Goal: Task Accomplishment & Management: Complete application form

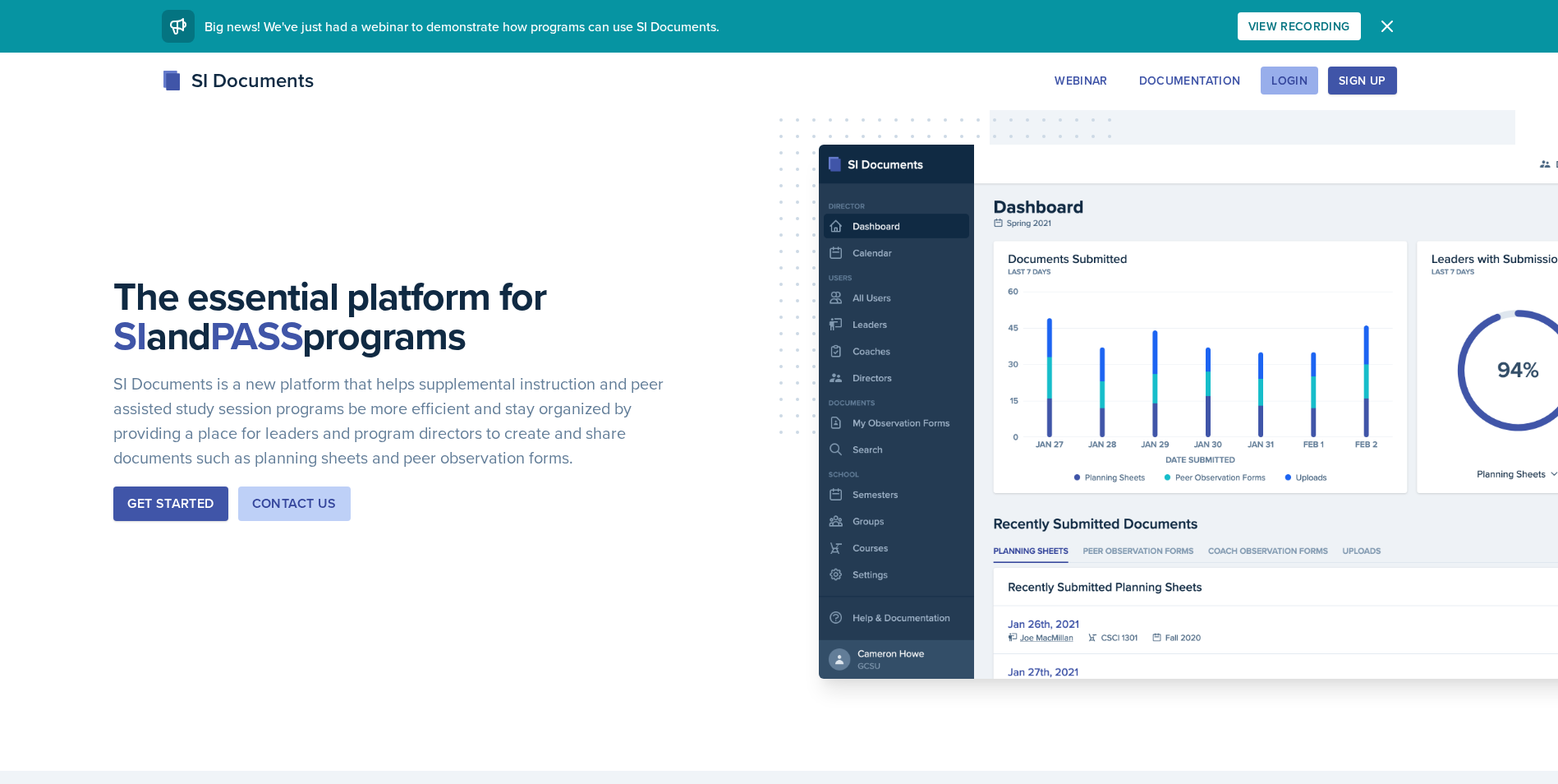
click at [1298, 80] on div "Login" at bounding box center [1289, 80] width 36 height 13
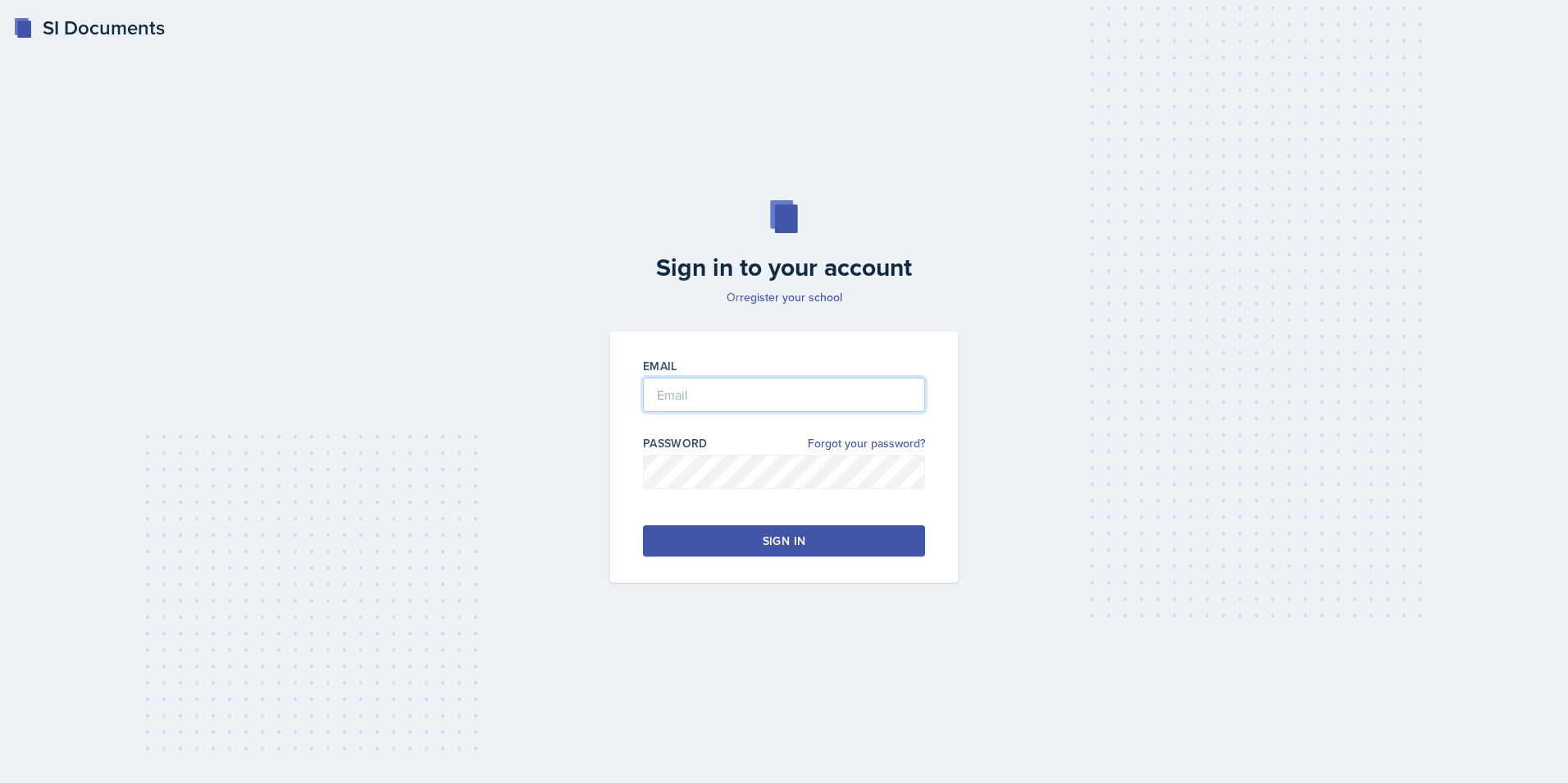
click at [747, 390] on input "email" at bounding box center [784, 394] width 282 height 34
type input "[EMAIL_ADDRESS][DOMAIN_NAME]"
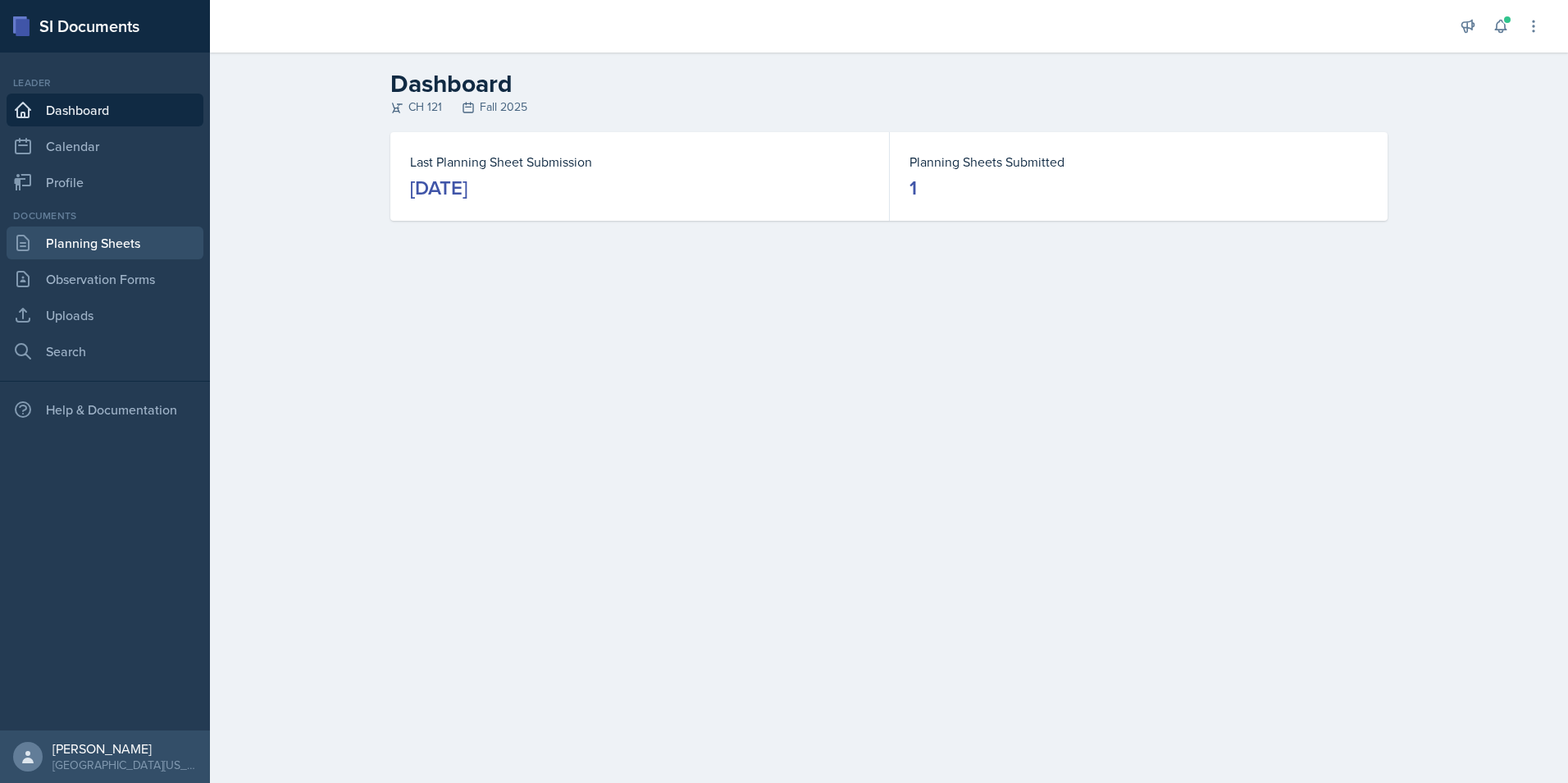
click at [110, 248] on link "Planning Sheets" at bounding box center [105, 242] width 197 height 33
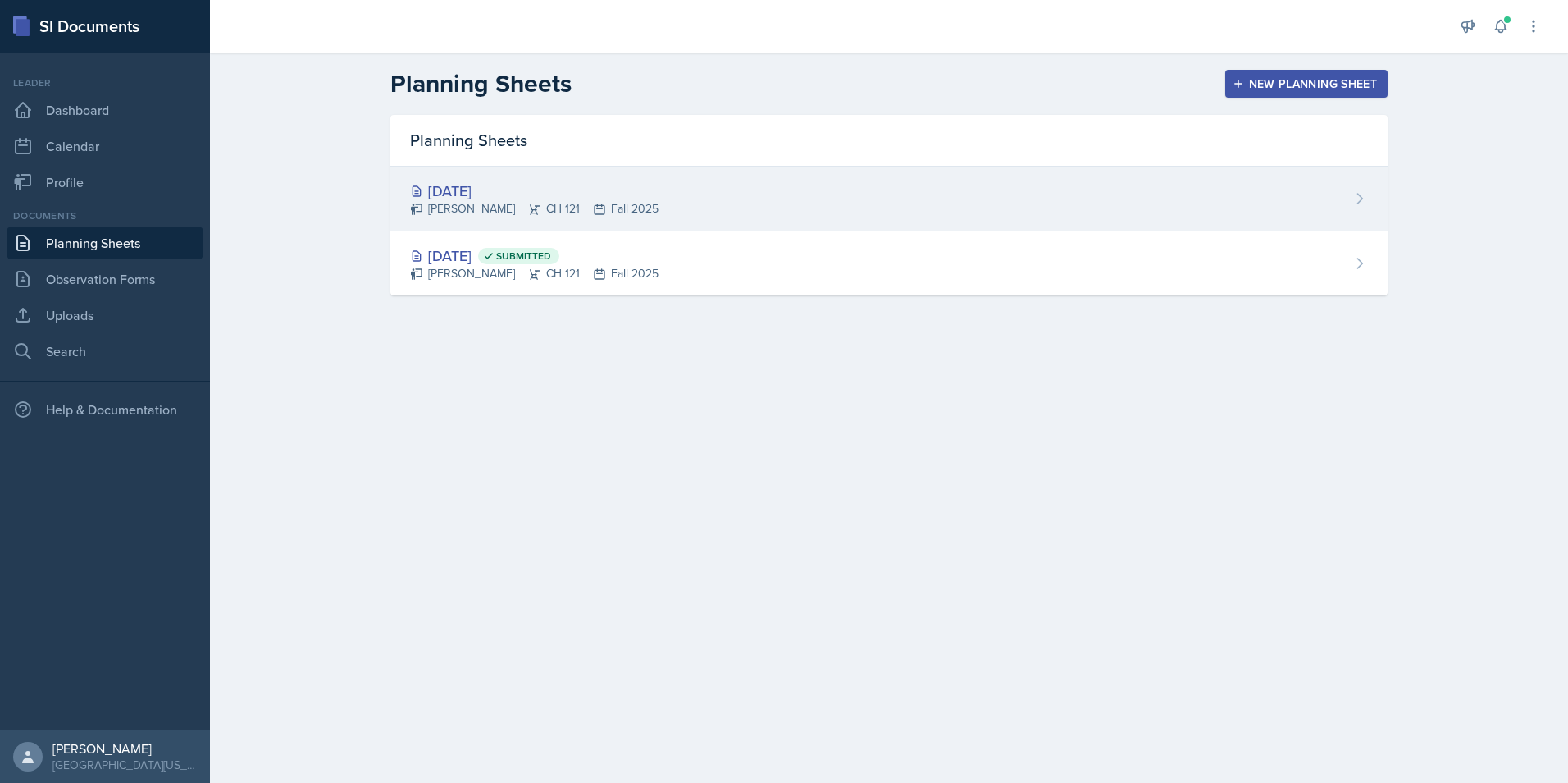
click at [499, 187] on div "[DATE]" at bounding box center [535, 190] width 249 height 22
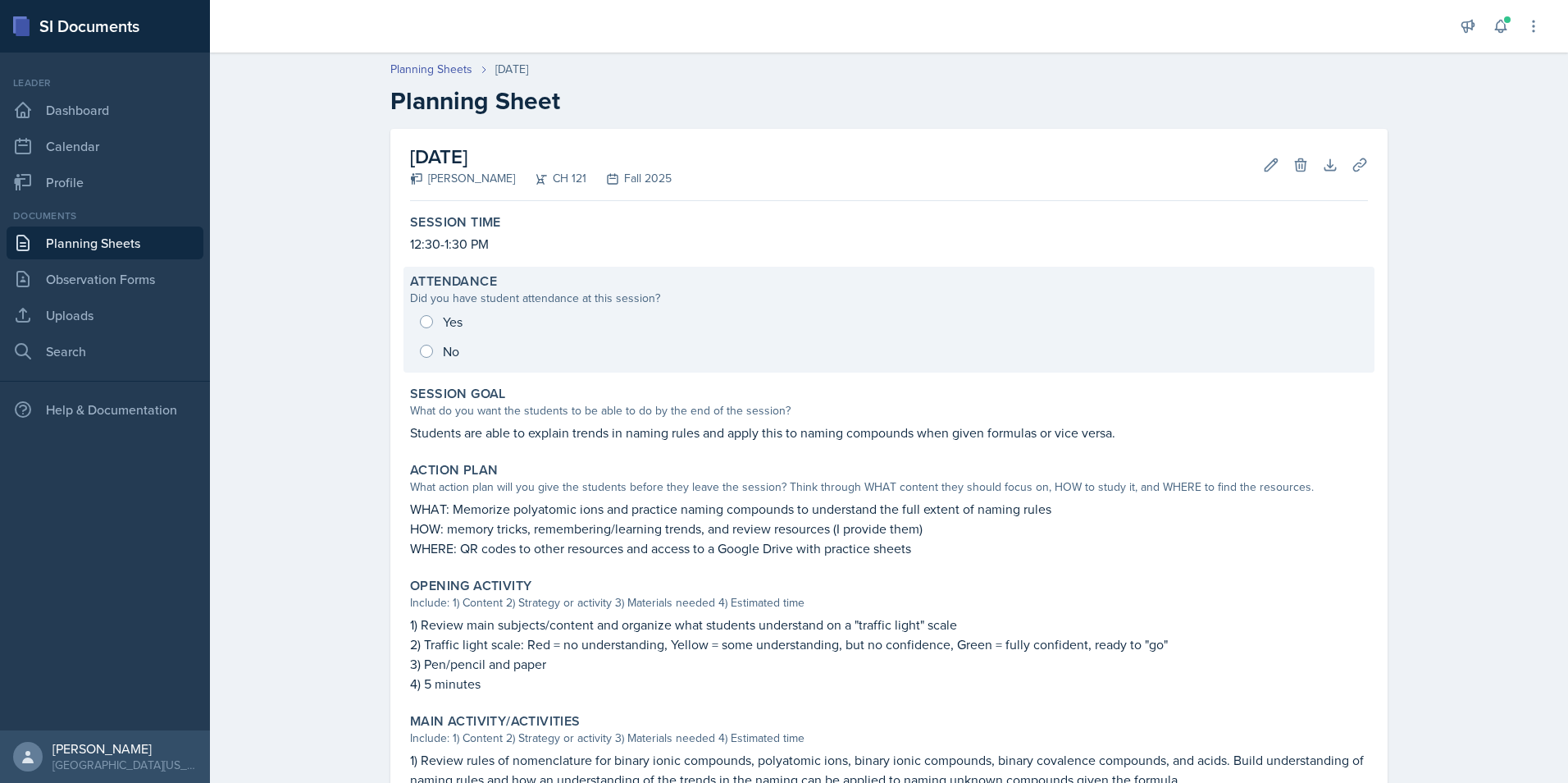
click at [421, 330] on div "Yes No" at bounding box center [889, 336] width 958 height 59
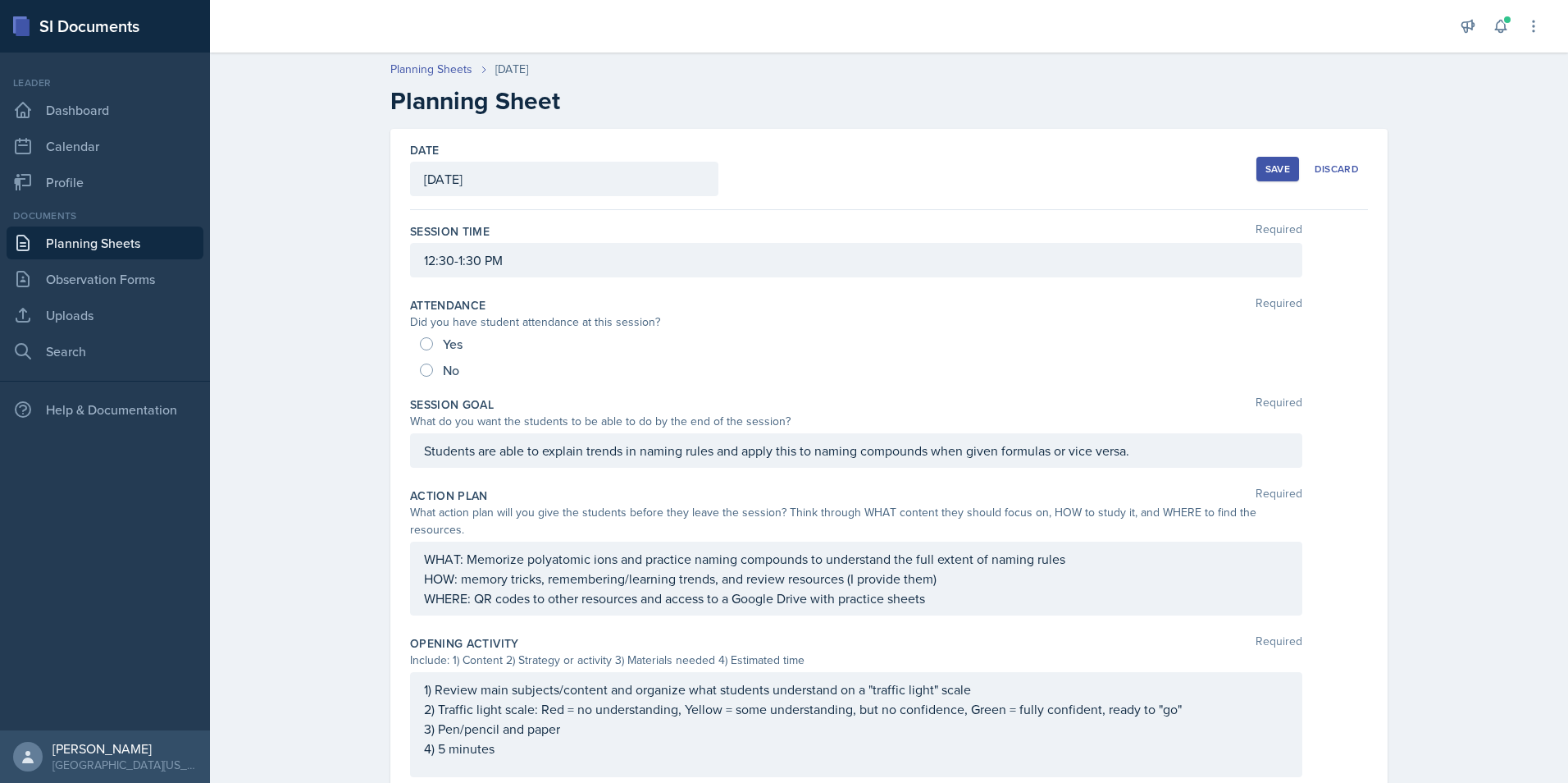
click at [420, 336] on div "Yes" at bounding box center [442, 344] width 45 height 26
click at [449, 342] on span "Yes" at bounding box center [452, 344] width 19 height 17
click at [433, 342] on input "Yes" at bounding box center [426, 344] width 13 height 13
radio input "true"
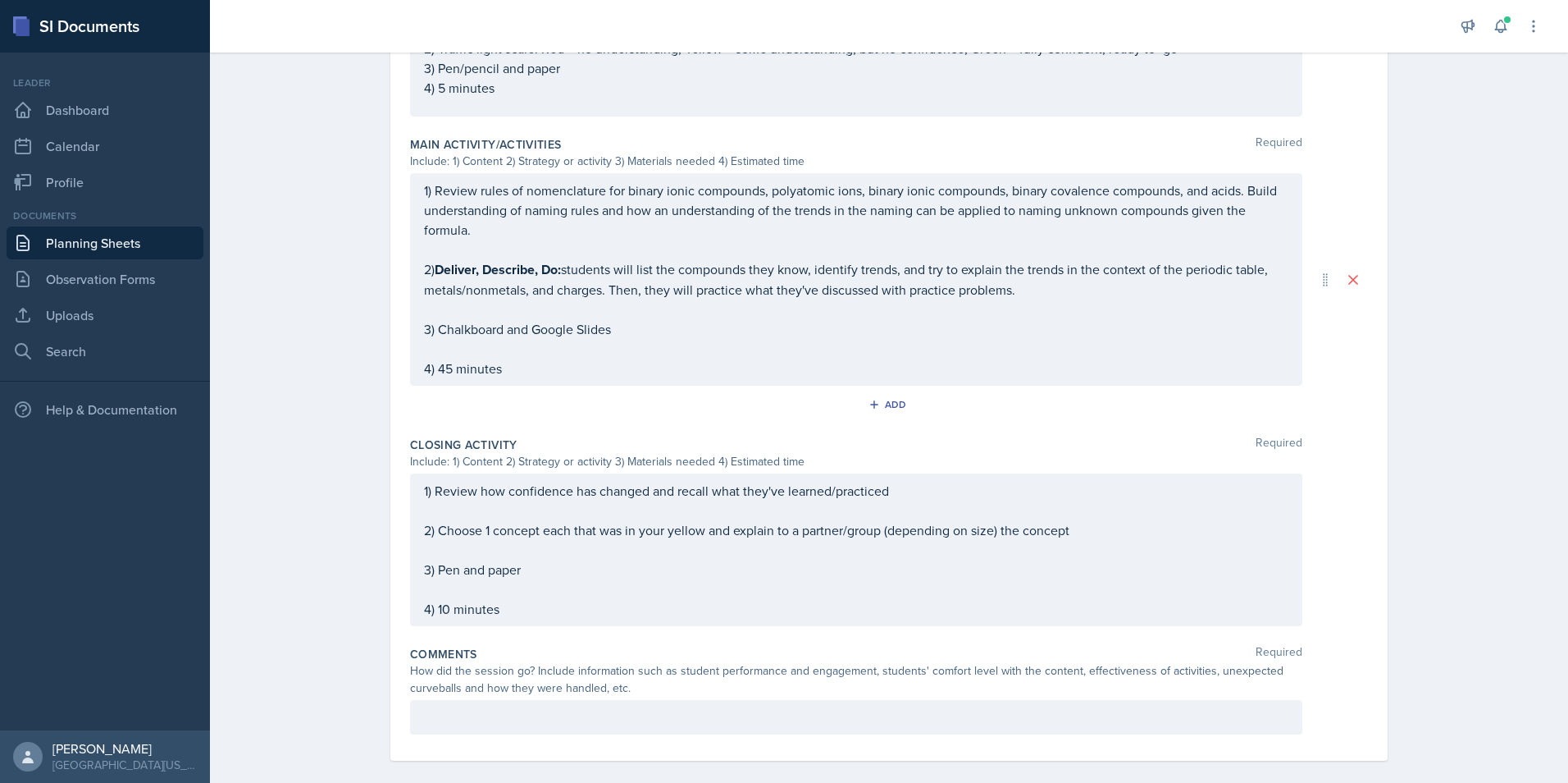
scroll to position [689, 0]
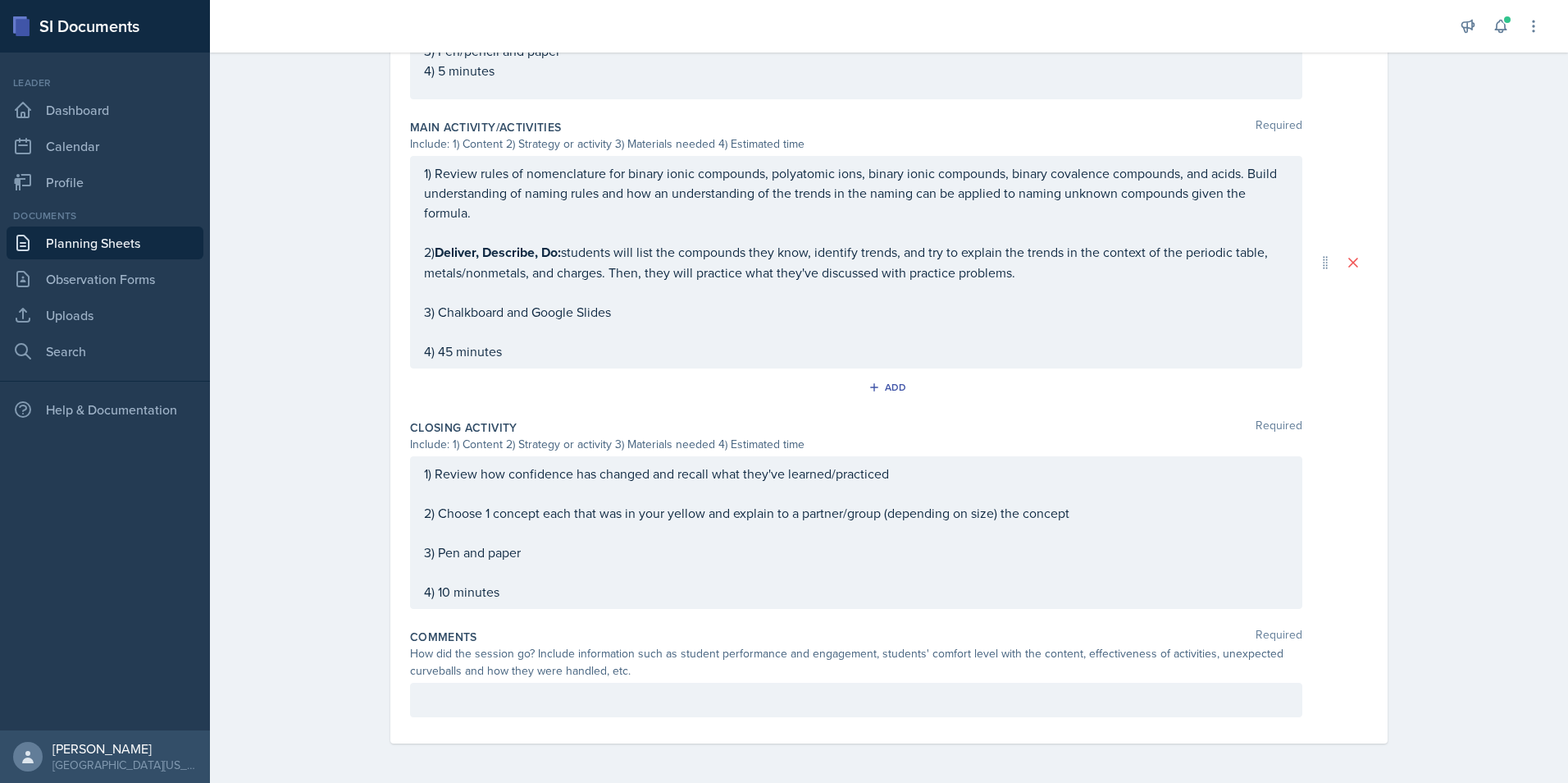
click at [464, 698] on p at bounding box center [856, 699] width 864 height 20
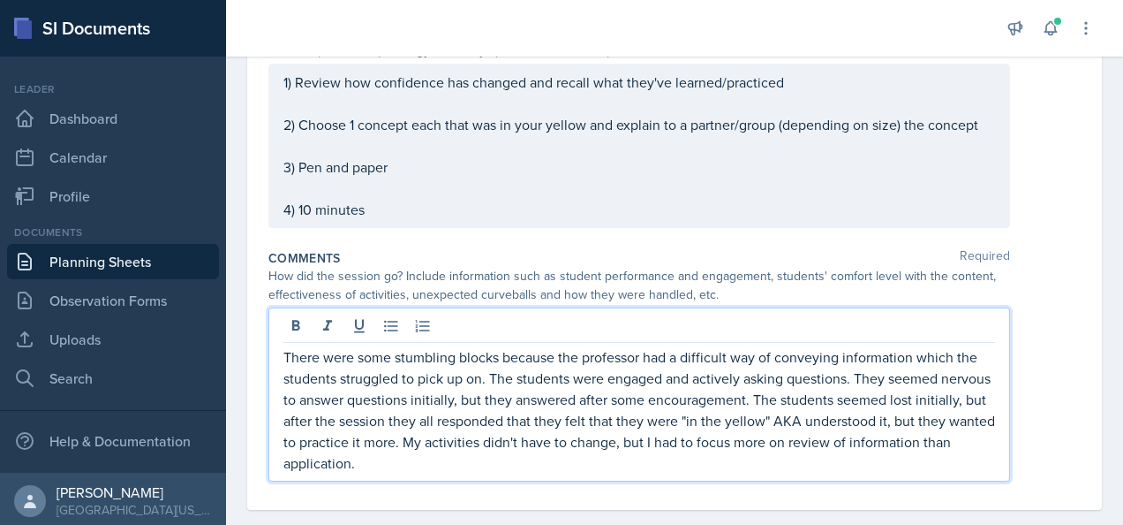
scroll to position [1229, 0]
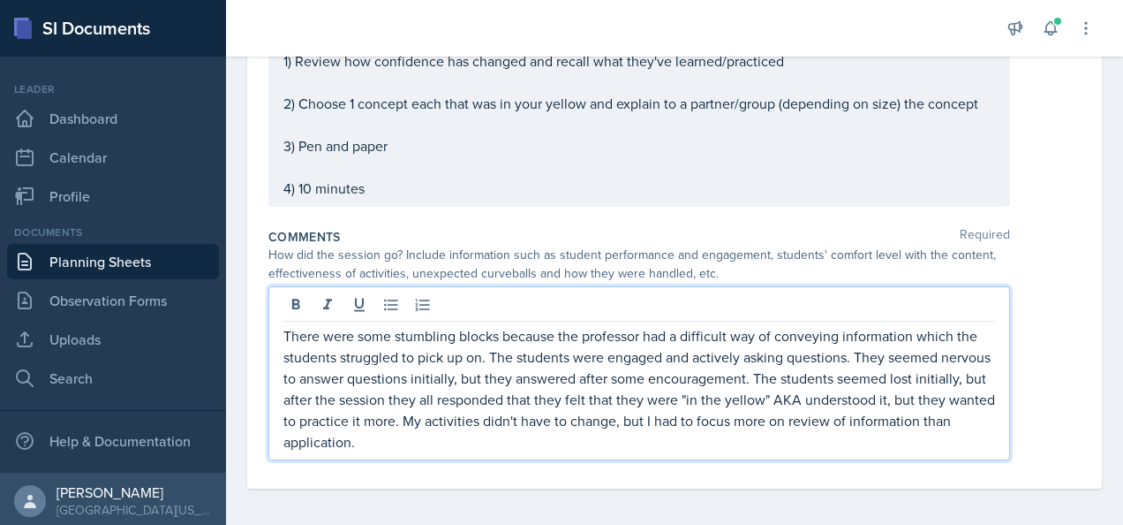
click at [1022, 317] on div "There were some stumbling blocks because the professor had a difficult way of c…" at bounding box center [674, 373] width 813 height 174
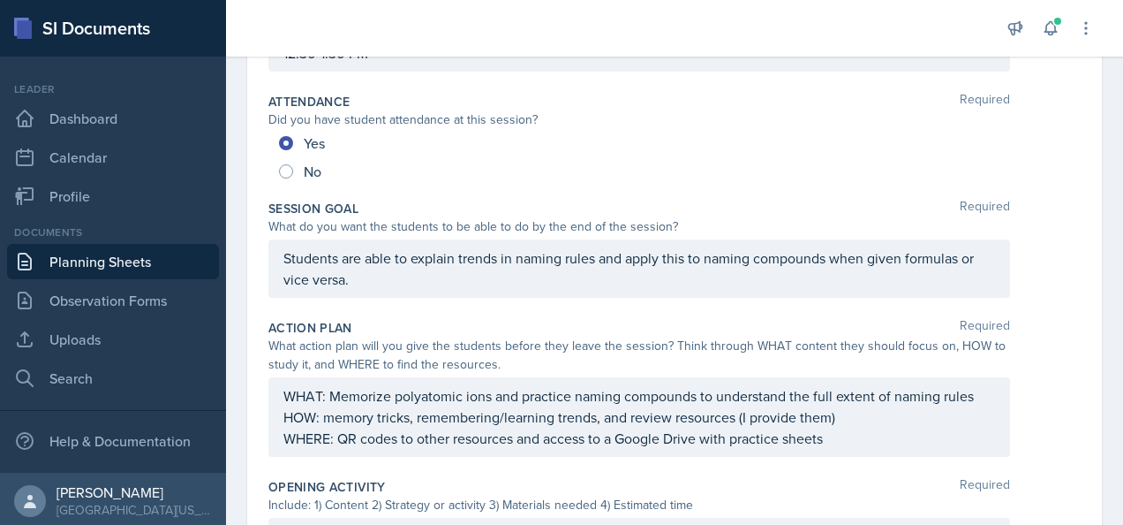
scroll to position [0, 0]
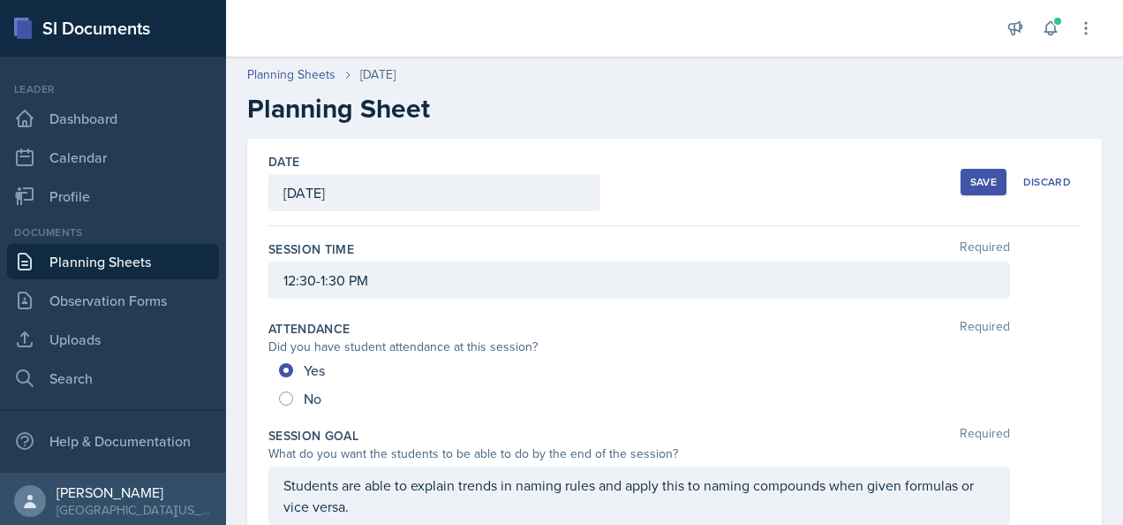
click at [971, 186] on div "Save" at bounding box center [984, 182] width 26 height 14
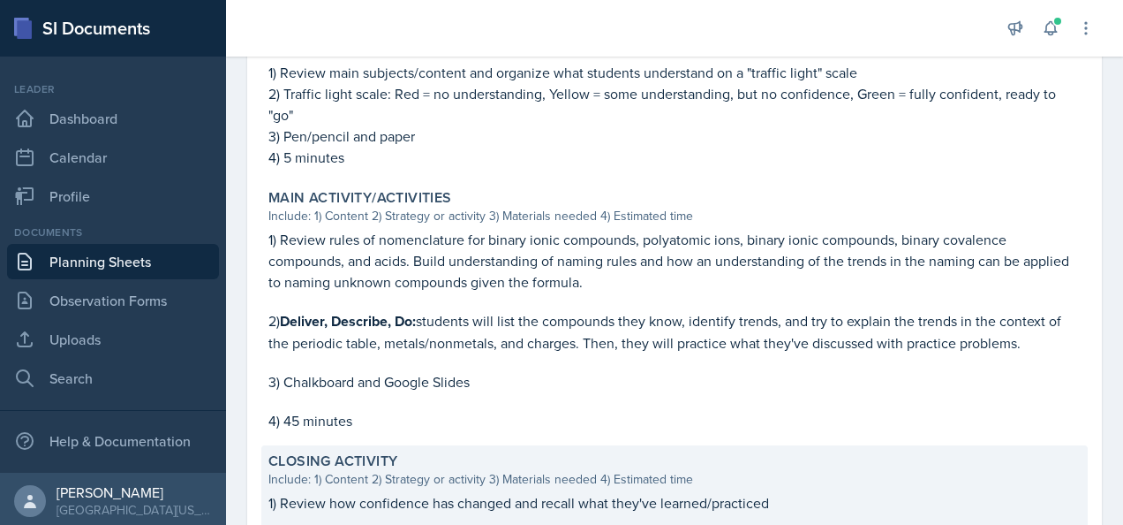
scroll to position [1030, 0]
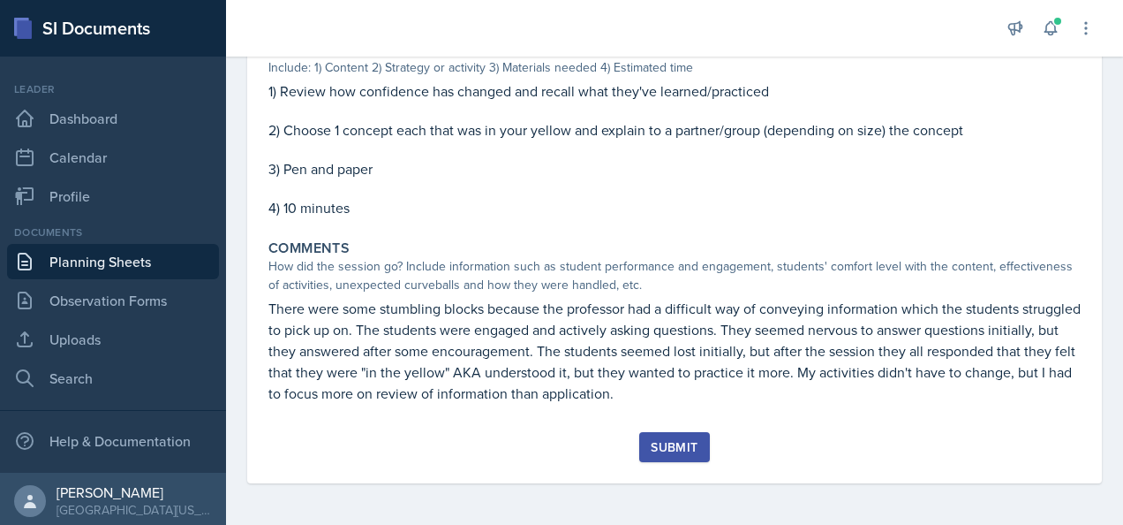
click at [653, 452] on div "Submit" at bounding box center [674, 447] width 47 height 14
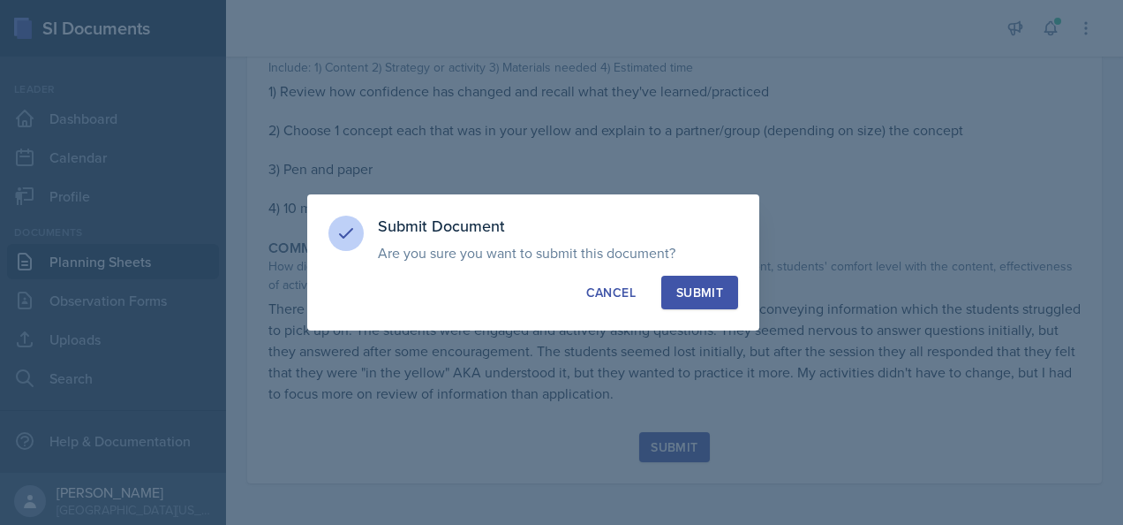
click at [691, 287] on div "Submit" at bounding box center [699, 292] width 47 height 18
radio input "true"
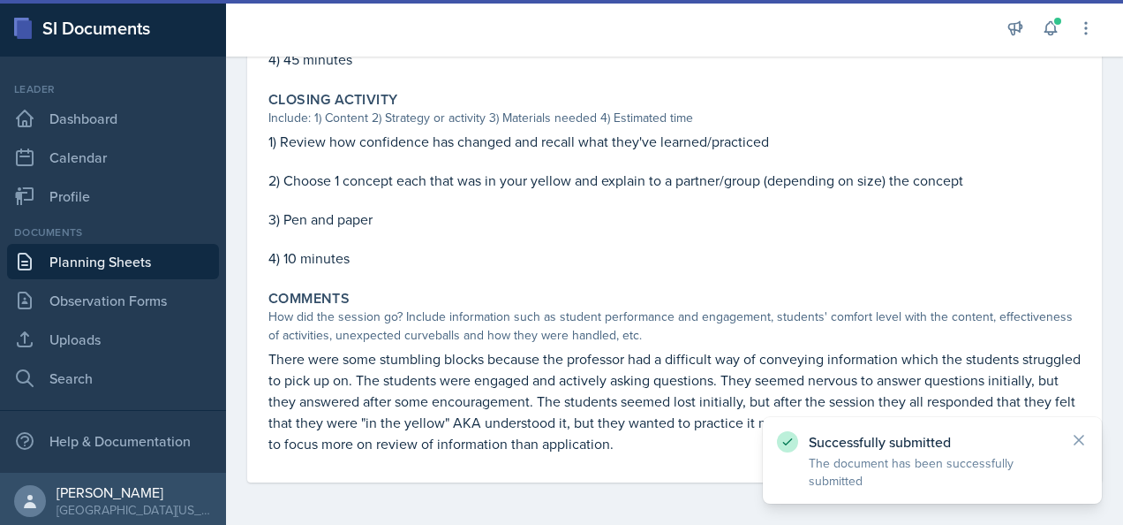
scroll to position [979, 0]
